Goal: Find specific page/section: Find specific page/section

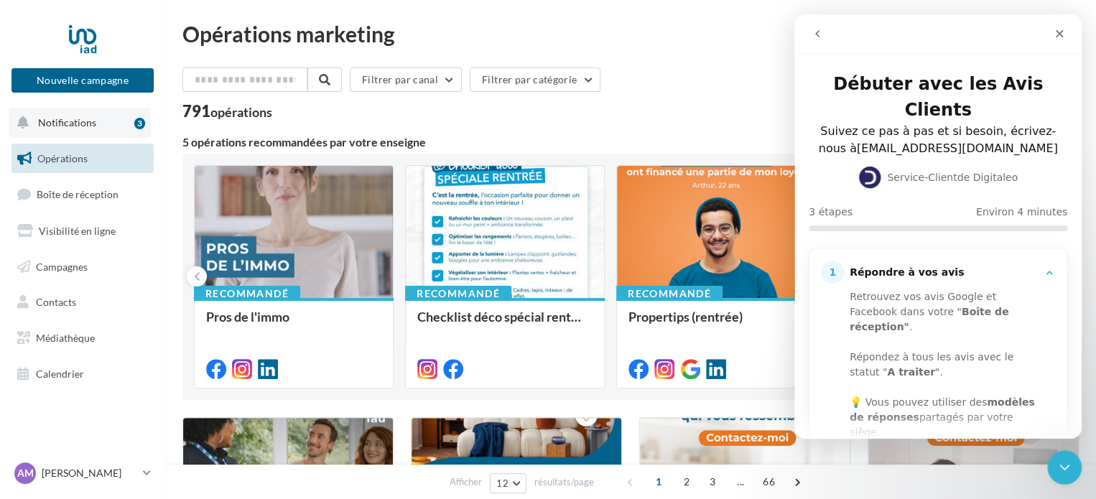
click at [58, 125] on span "Notifications" at bounding box center [67, 122] width 58 height 12
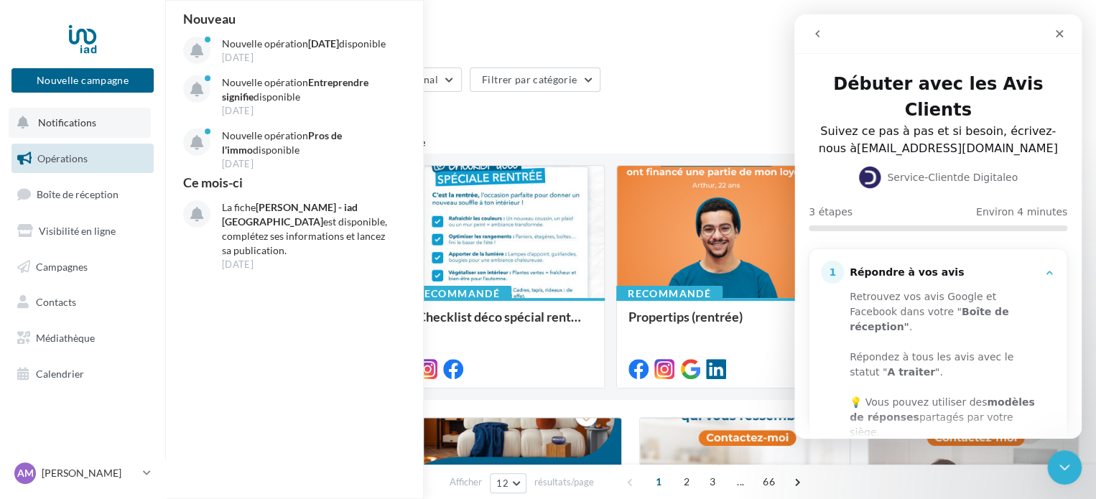
click at [313, 357] on div "Nouveau Nouvelle opération [DATE] disponible [DATE] Nouvelle opération Entrepre…" at bounding box center [295, 250] width 259 height 498
click at [681, 97] on div "Filtrer par canal Filtrer par catégorie" at bounding box center [630, 83] width 896 height 30
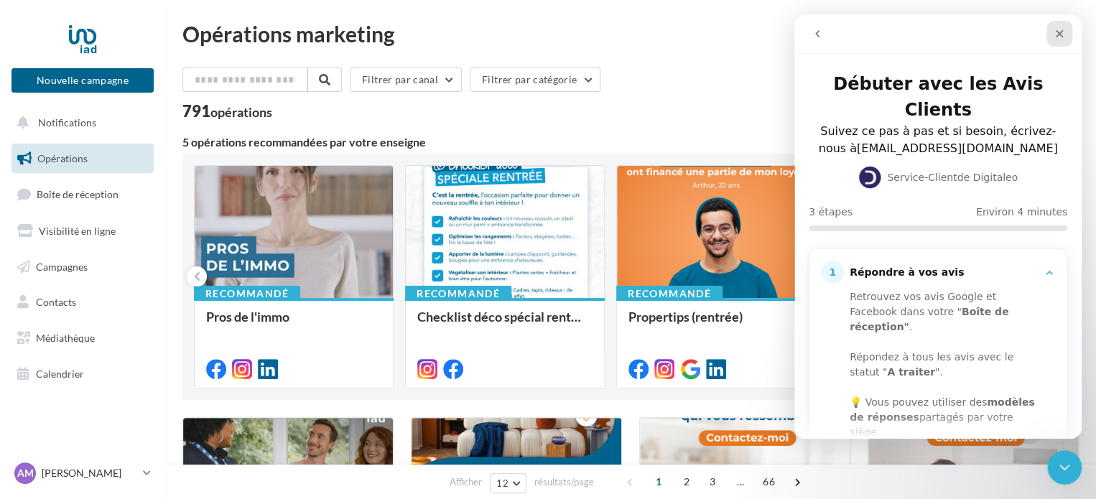
click at [1065, 31] on icon "Fermer" at bounding box center [1059, 33] width 11 height 11
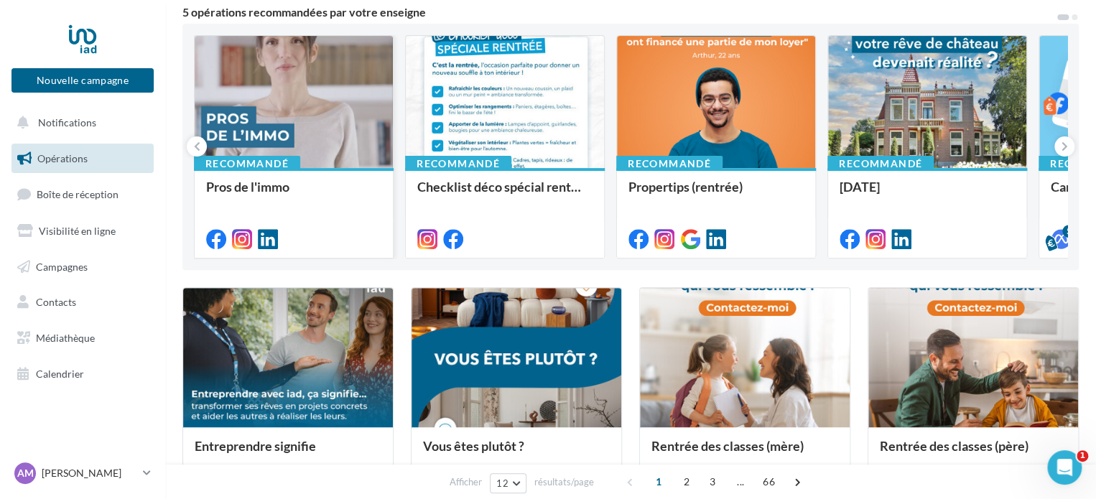
scroll to position [215, 0]
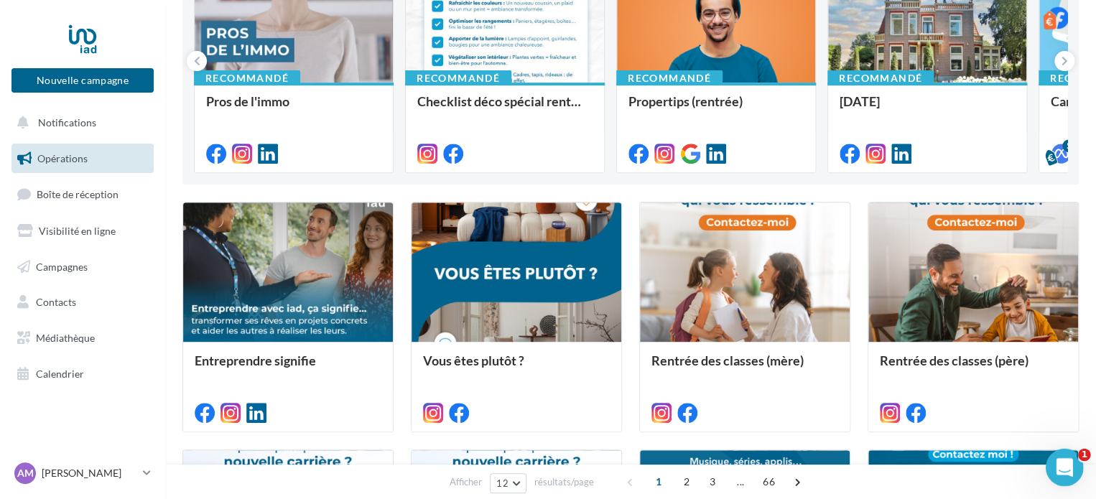
click at [1072, 478] on div "Ouvrir le Messenger Intercom" at bounding box center [1062, 465] width 47 height 47
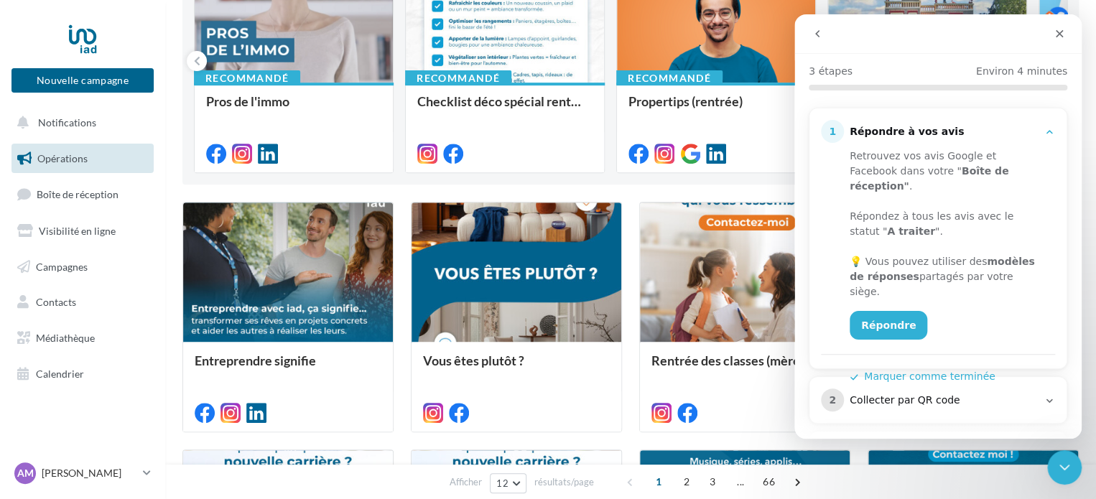
scroll to position [175, 0]
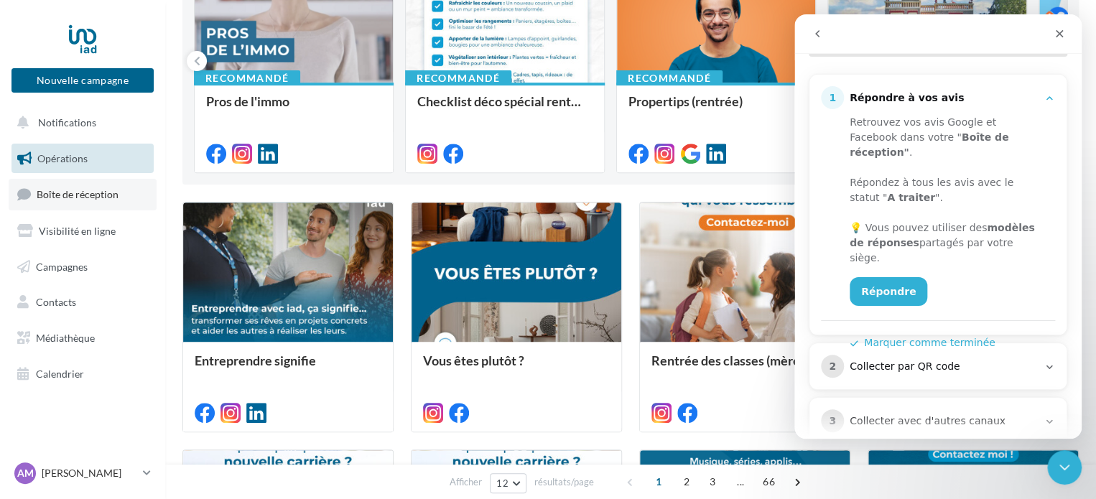
click at [126, 198] on link "Boîte de réception" at bounding box center [83, 194] width 148 height 31
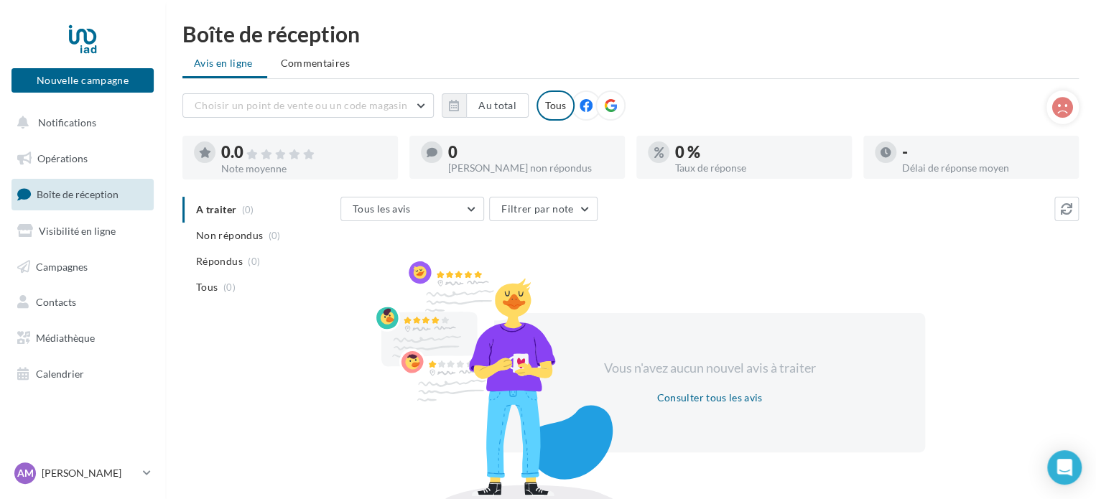
click at [605, 101] on icon at bounding box center [610, 105] width 13 height 13
